Goal: Navigation & Orientation: Find specific page/section

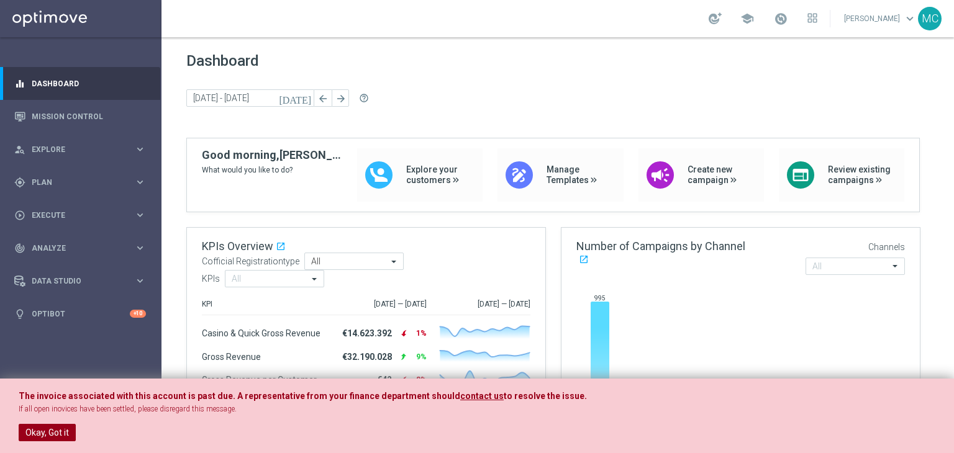
click at [71, 437] on button "Okay, Got it" at bounding box center [47, 432] width 57 height 17
